Goal: Task Accomplishment & Management: Manage account settings

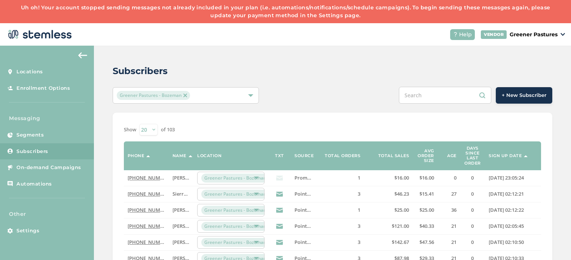
scroll to position [78, 0]
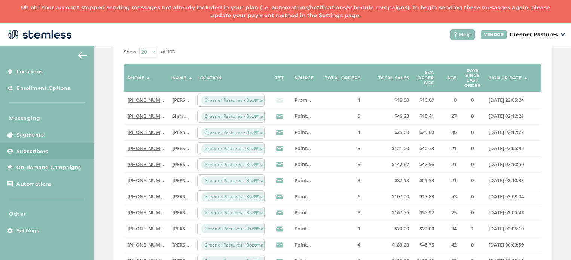
drag, startPoint x: 0, startPoint y: 0, endPoint x: 368, endPoint y: 34, distance: 369.9
click at [368, 34] on header "Help VENDOR Greener Pastures" at bounding box center [285, 34] width 571 height 22
click at [154, 50] on select "20 50 100" at bounding box center [148, 52] width 19 height 12
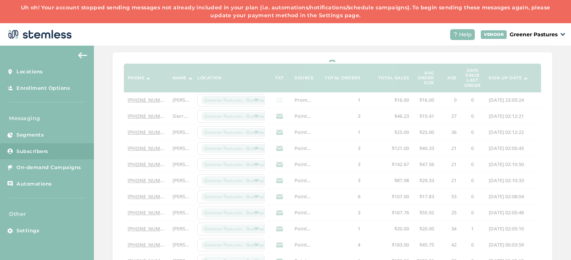
select select "50"
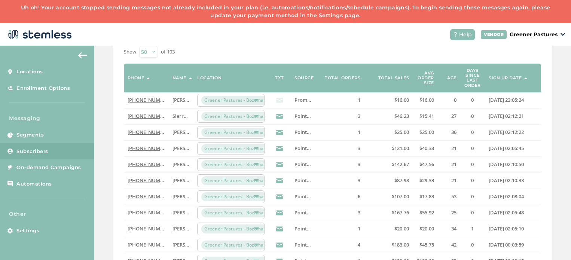
click at [157, 52] on select "20 50 100" at bounding box center [148, 52] width 19 height 12
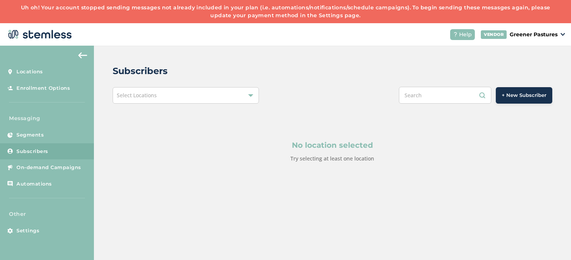
click at [67, 148] on link "Subscribers" at bounding box center [47, 151] width 94 height 16
click at [80, 54] on img at bounding box center [82, 55] width 9 height 6
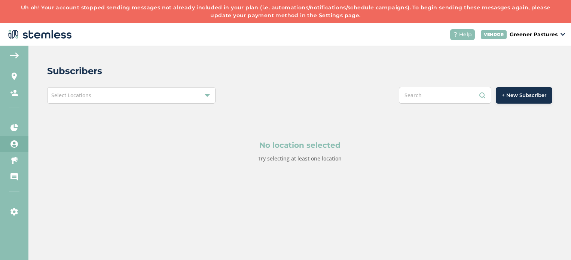
click at [12, 49] on button at bounding box center [14, 55] width 15 height 12
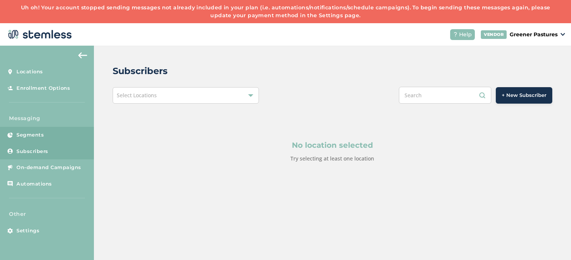
click at [41, 138] on span "Segments" at bounding box center [29, 134] width 27 height 7
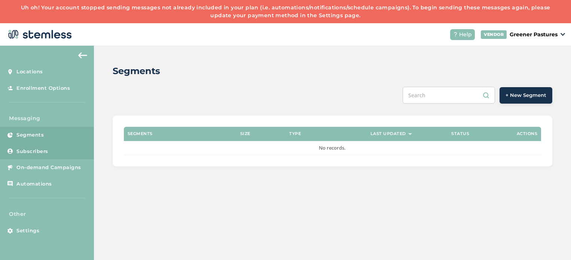
click at [47, 154] on span "Subscribers" at bounding box center [32, 151] width 32 height 7
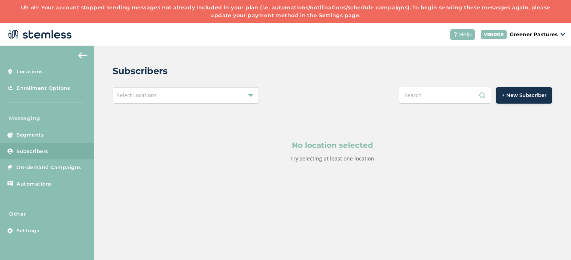
click at [150, 92] on span "Select Locations" at bounding box center [137, 95] width 40 height 7
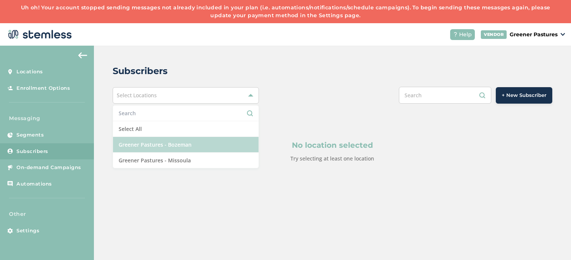
click at [168, 146] on li "Greener Pastures - Bozeman" at bounding box center [186, 145] width 146 height 16
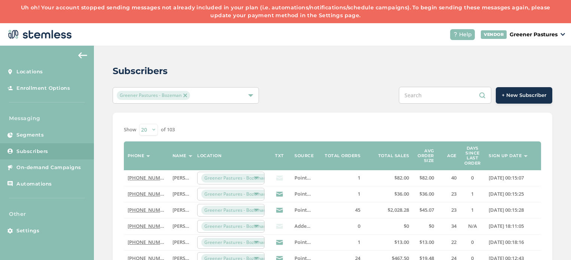
click at [149, 131] on select "20 50 100" at bounding box center [148, 130] width 19 height 12
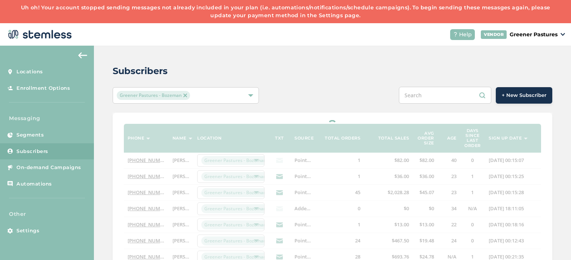
select select "100"
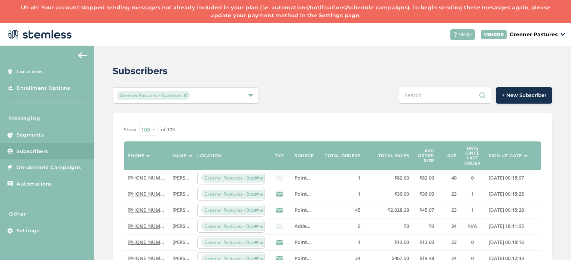
click at [156, 131] on select "20 50 100" at bounding box center [148, 130] width 19 height 12
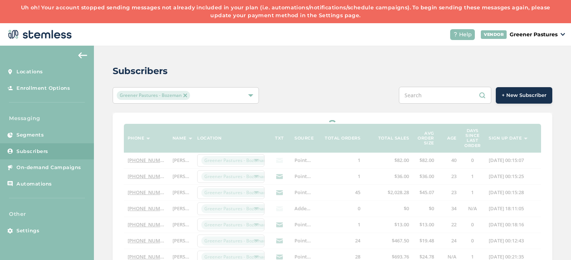
select select "50"
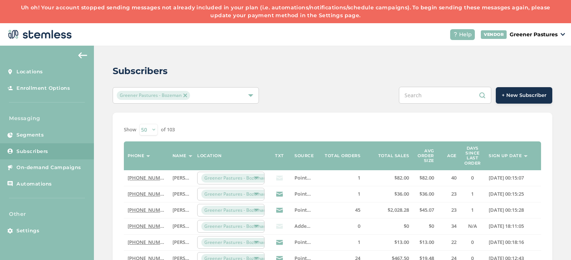
click at [152, 125] on select "20 50 100" at bounding box center [148, 130] width 19 height 12
click at [154, 132] on select "20 50 100" at bounding box center [148, 130] width 19 height 12
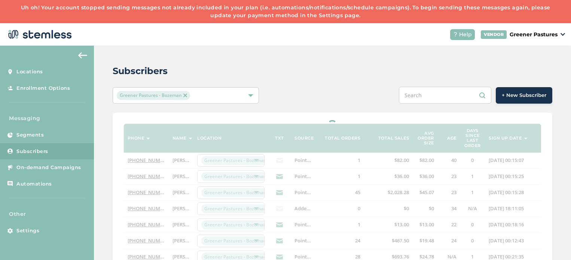
select select "100"
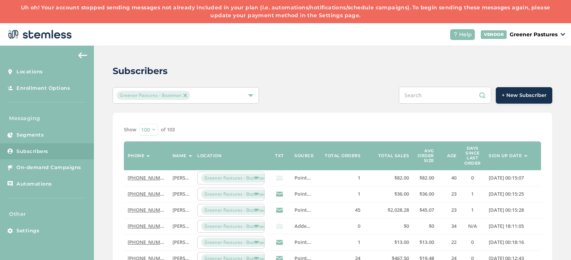
click at [147, 133] on select "20 50 100" at bounding box center [148, 130] width 19 height 12
click at [153, 130] on select "20 50 100" at bounding box center [148, 130] width 19 height 12
click at [172, 128] on label "of 103" at bounding box center [168, 129] width 14 height 7
click at [183, 95] on img at bounding box center [185, 96] width 4 height 4
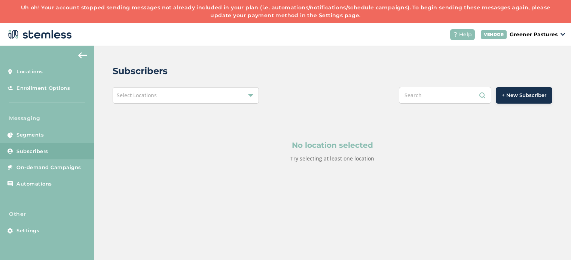
click at [182, 95] on div "Select Locations" at bounding box center [186, 95] width 147 height 16
